Goal: Check status

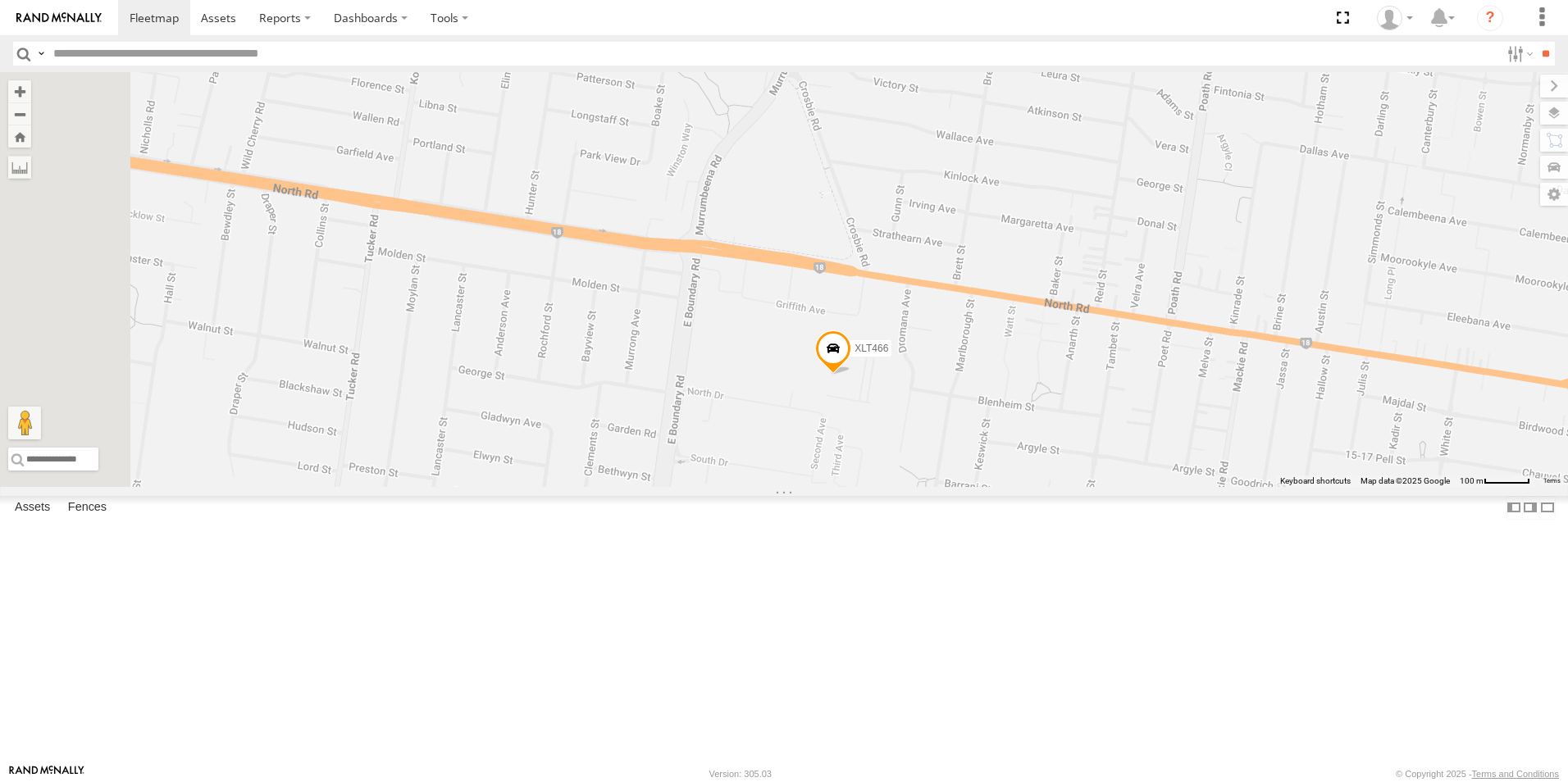
click at [851, 376] on span at bounding box center [833, 352] width 36 height 44
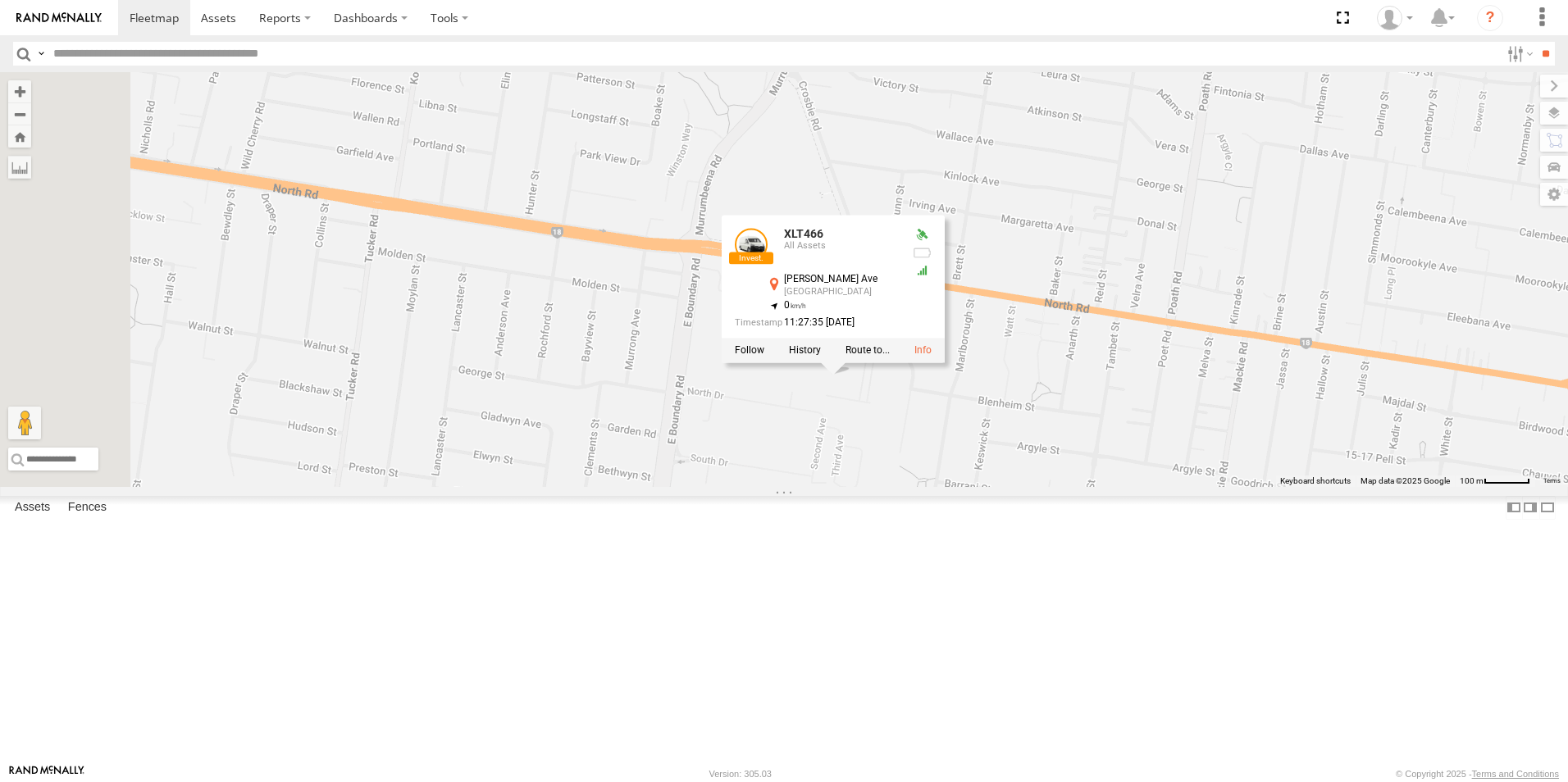
click at [1070, 487] on div "YHH191 XLT466 XLT466 All Assets [PERSON_NAME][GEOGRAPHIC_DATA] -37.90922 , 145.…" at bounding box center [784, 279] width 1568 height 414
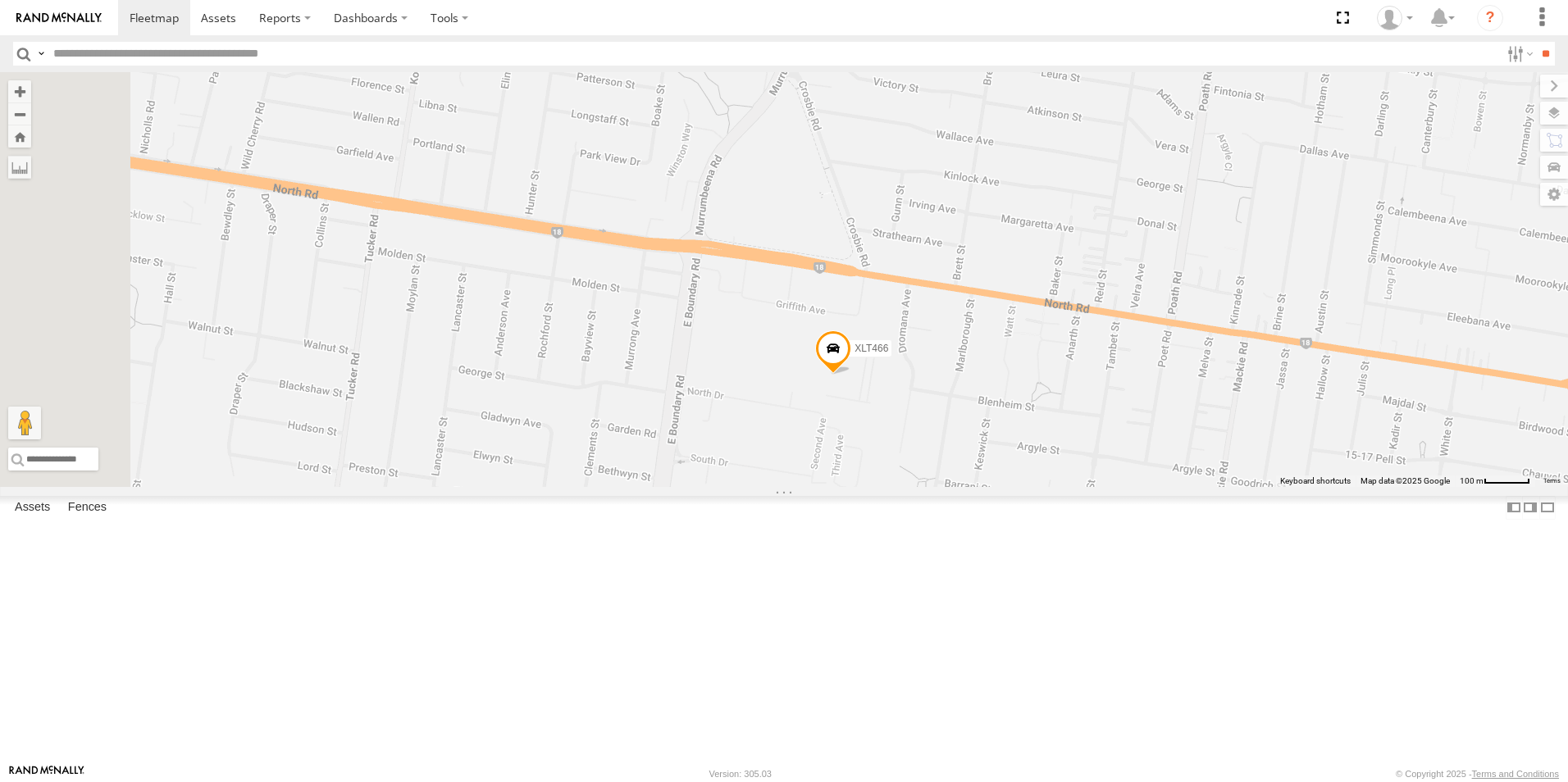
click at [851, 376] on span at bounding box center [833, 352] width 36 height 44
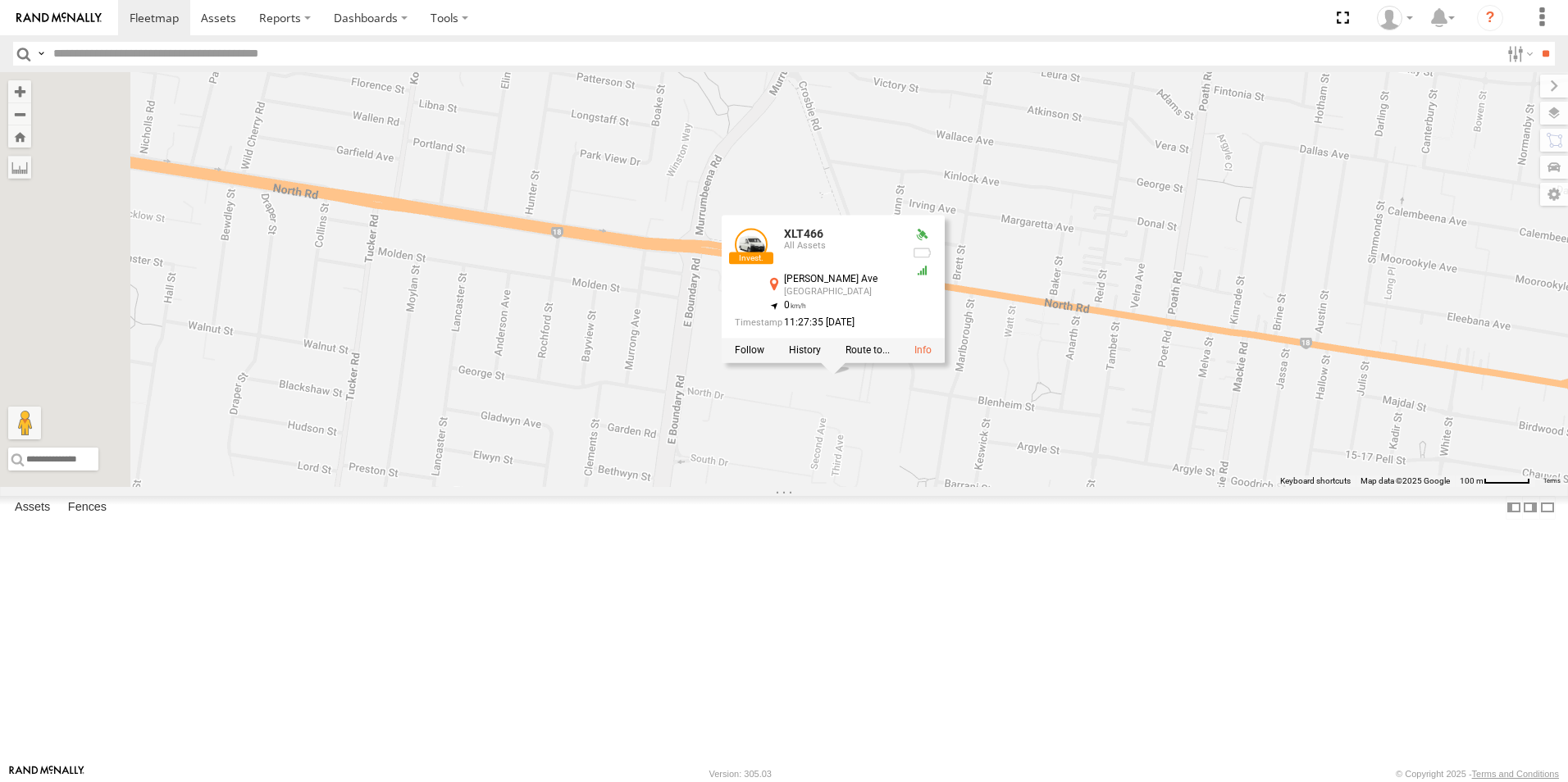
click at [951, 487] on div "YHH191 XLT466 XLT466 All Assets [PERSON_NAME][GEOGRAPHIC_DATA] -37.90922 , 145.…" at bounding box center [784, 279] width 1568 height 414
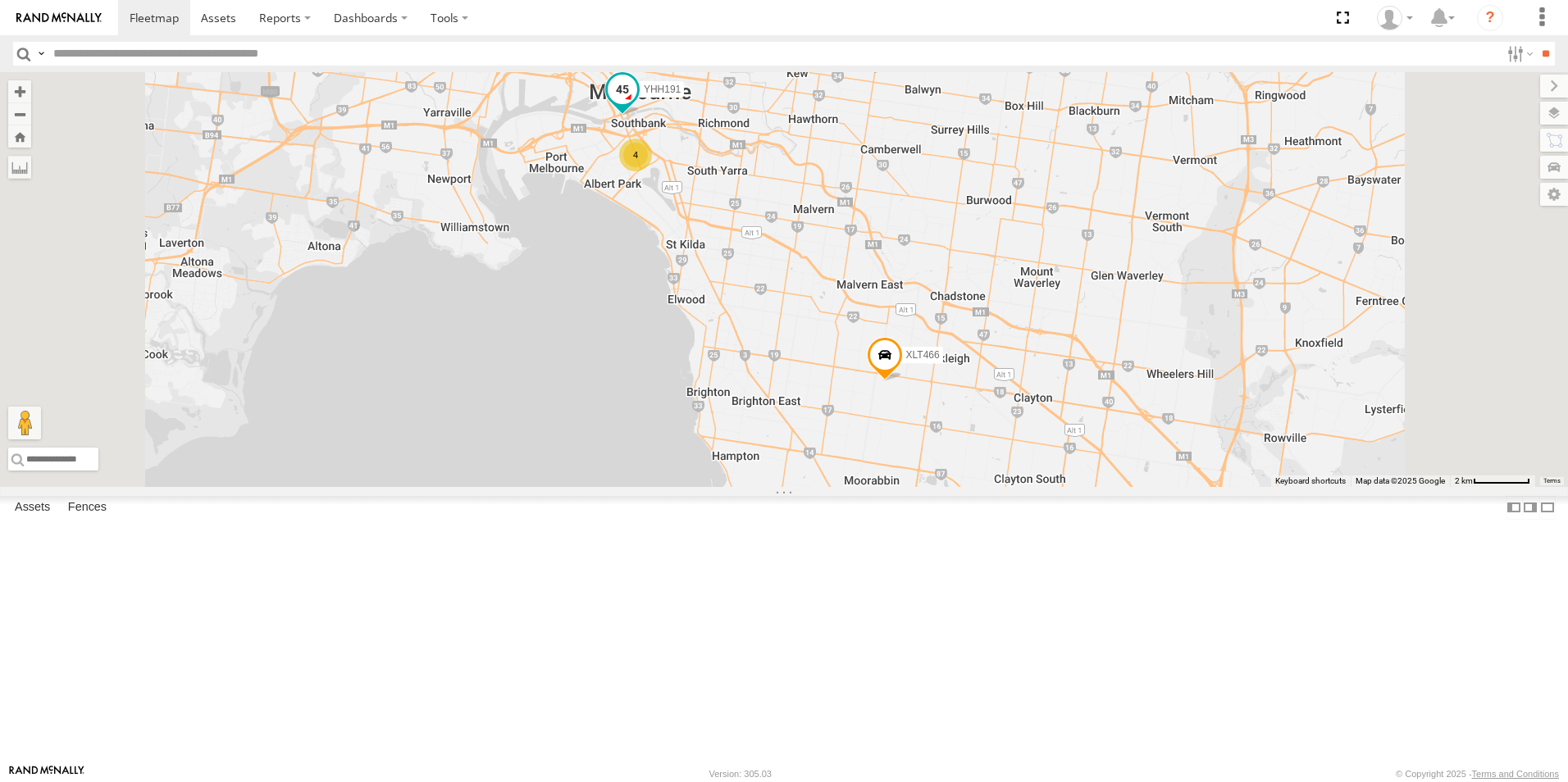
click at [637, 104] on span at bounding box center [622, 89] width 30 height 30
click at [957, 333] on div "YHH191 XLT466 4 YHH191 All Assets [GEOGRAPHIC_DATA] -37.82146 , [STREET_ADDRESS…" at bounding box center [784, 279] width 1568 height 414
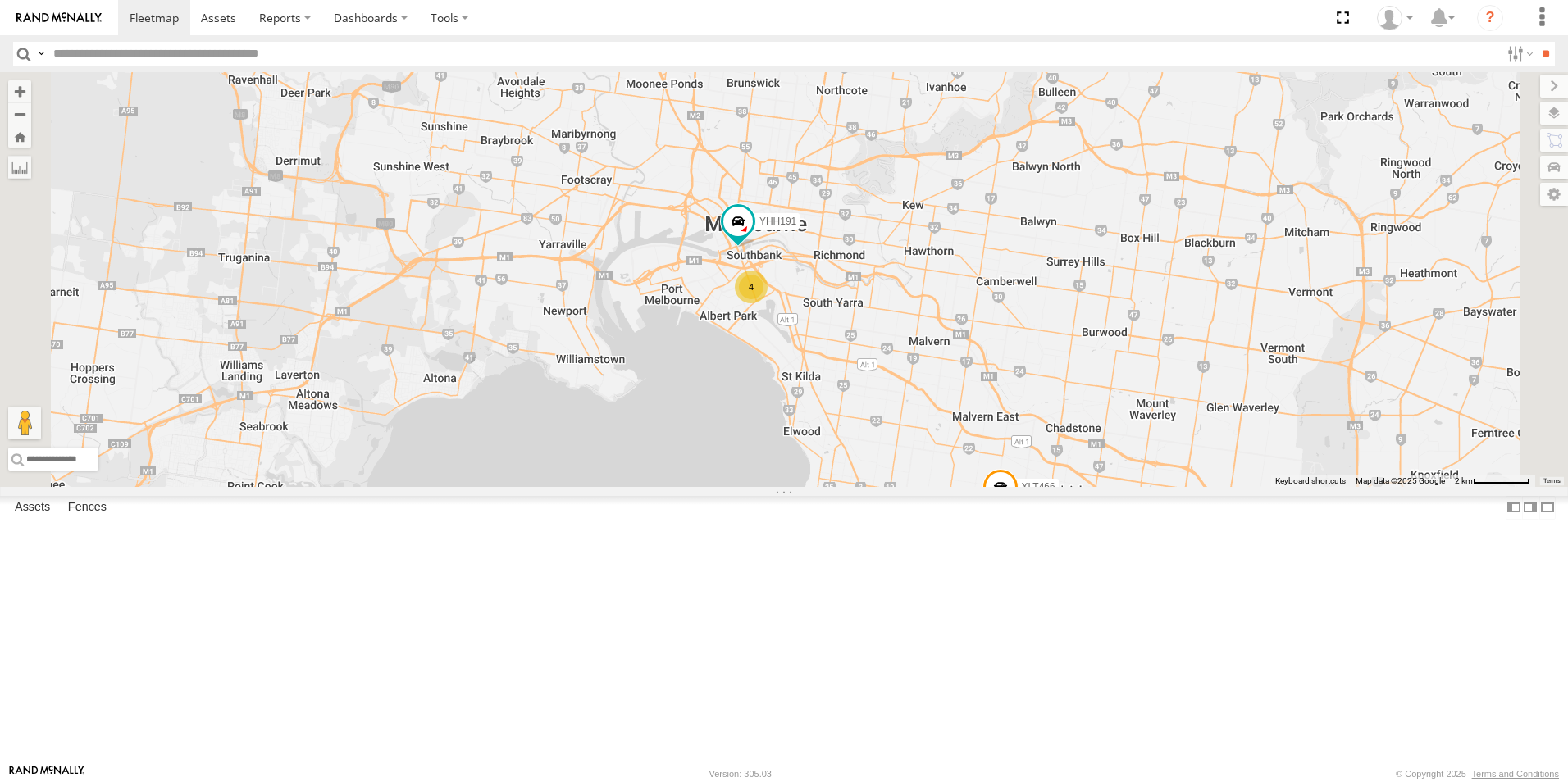
click at [1091, 487] on div "YHH191 XLT466 4" at bounding box center [784, 279] width 1568 height 414
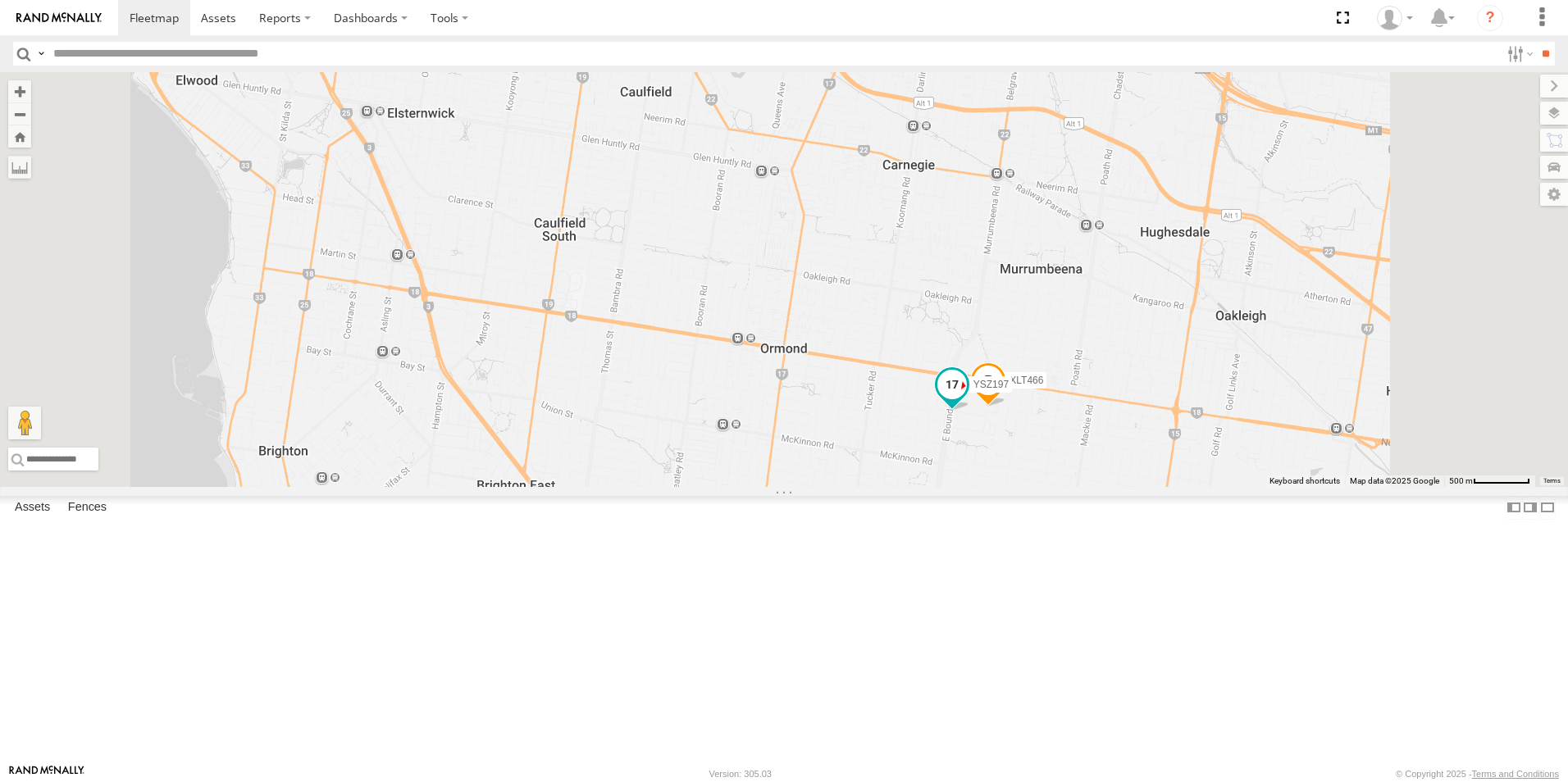
click at [967, 399] on span at bounding box center [952, 384] width 30 height 30
